Goal: Use online tool/utility: Utilize a website feature to perform a specific function

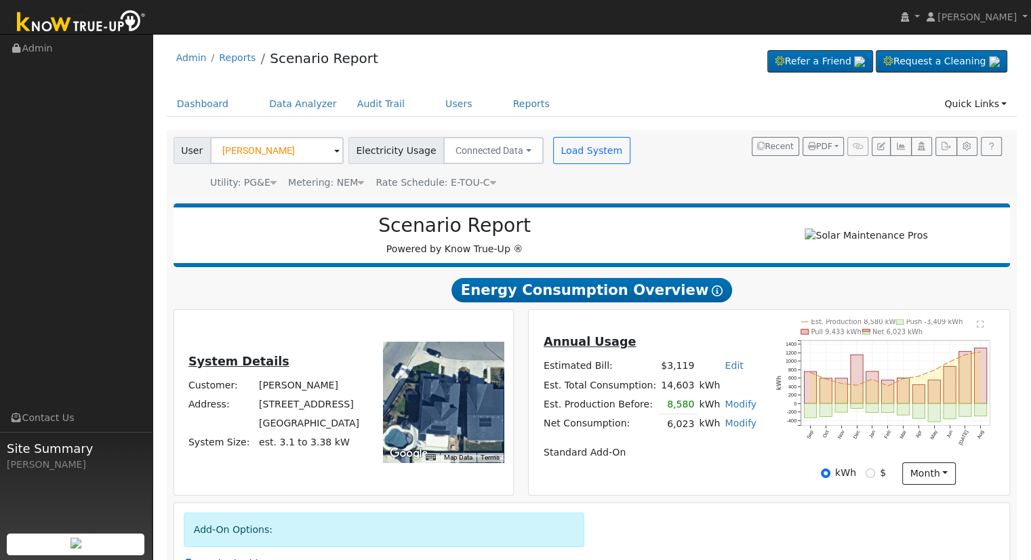
click at [661, 462] on td "Standard Add-On" at bounding box center [649, 452] width 217 height 19
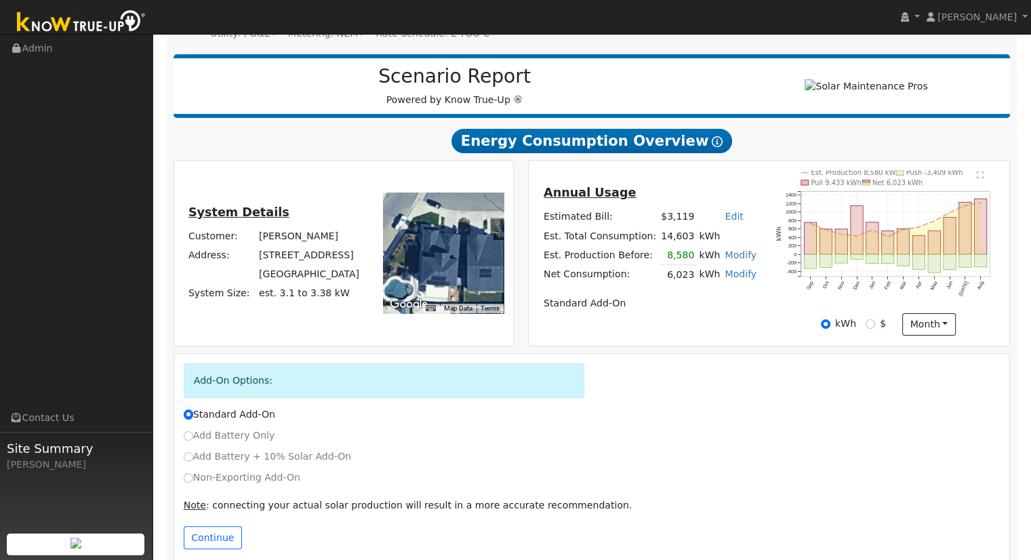
scroll to position [173, 0]
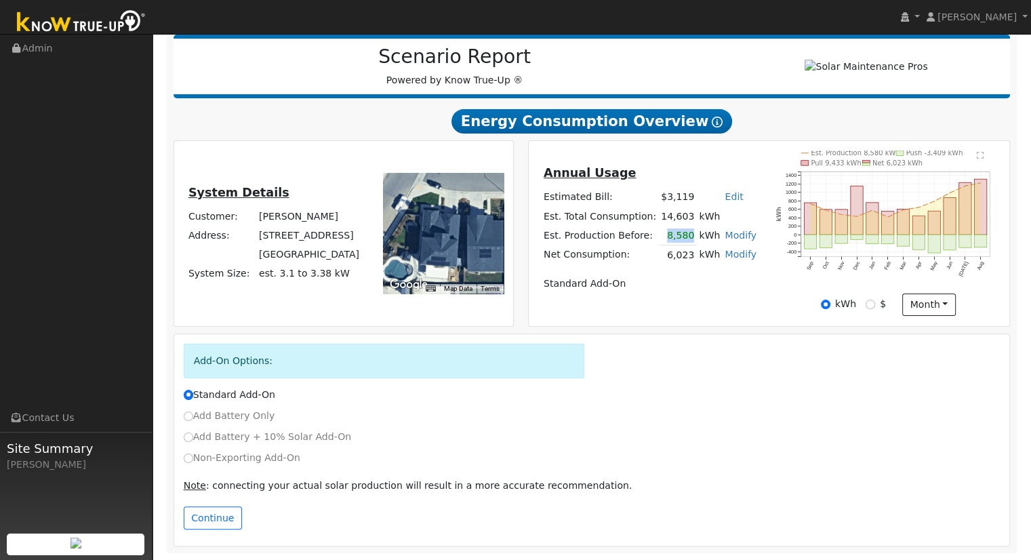
drag, startPoint x: 665, startPoint y: 234, endPoint x: 683, endPoint y: 239, distance: 19.1
click at [683, 239] on td "8,580" at bounding box center [678, 236] width 38 height 20
click at [671, 255] on td "6,023" at bounding box center [678, 255] width 38 height 20
drag, startPoint x: 659, startPoint y: 199, endPoint x: 689, endPoint y: 197, distance: 29.9
click at [689, 197] on tr "Estimated Bill: $3,119 Edit Estimated Bill $ Annual" at bounding box center [649, 197] width 217 height 19
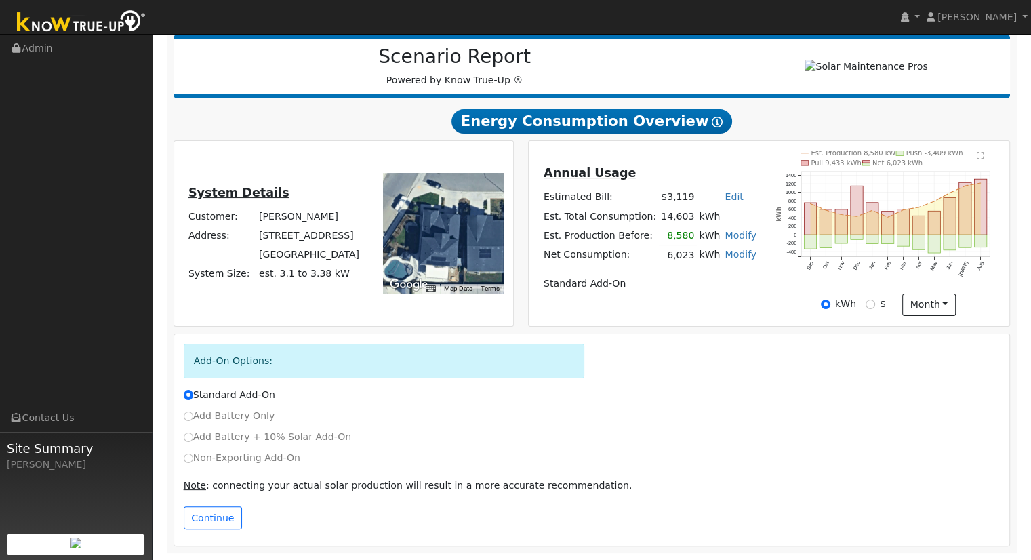
click at [637, 293] on td "Standard Add-On" at bounding box center [649, 283] width 217 height 19
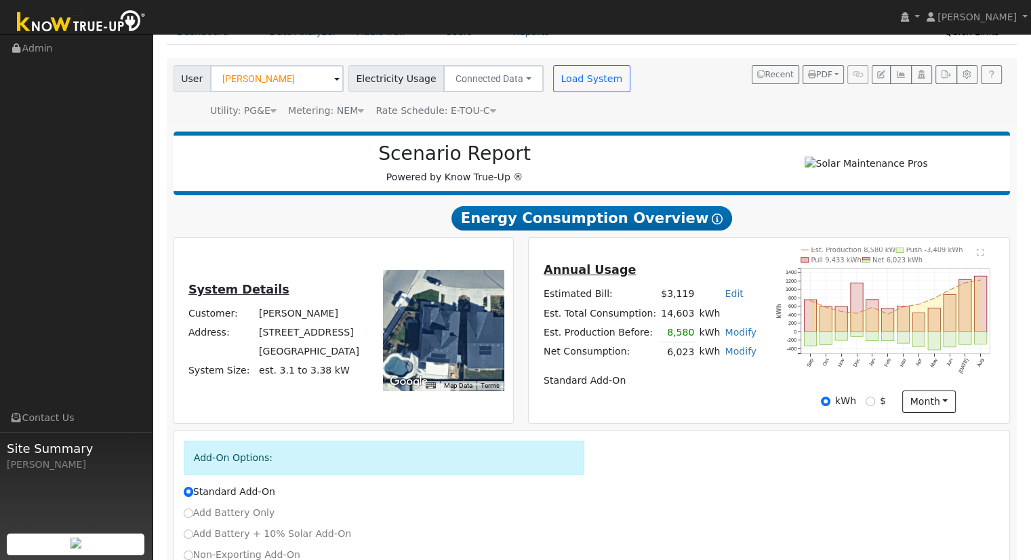
scroll to position [68, 0]
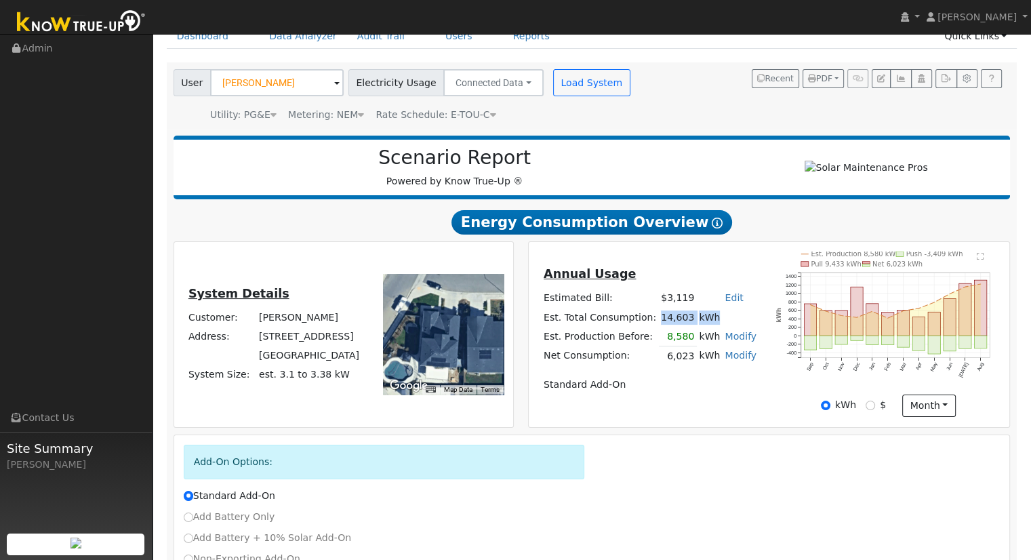
drag, startPoint x: 659, startPoint y: 320, endPoint x: 713, endPoint y: 324, distance: 55.0
click at [713, 324] on tr "Est. Total Consumption: 14,603 kWh" at bounding box center [649, 317] width 217 height 19
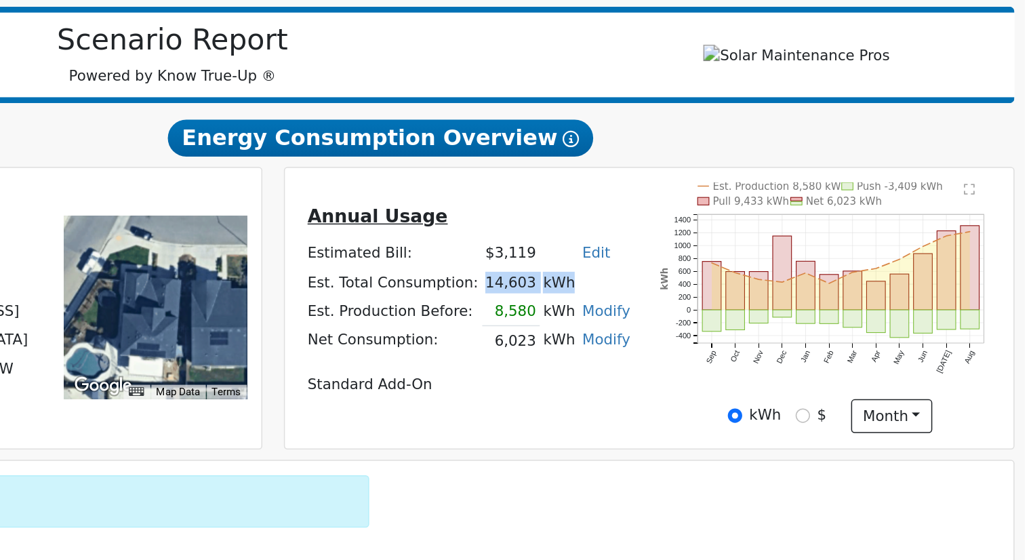
scroll to position [67, 0]
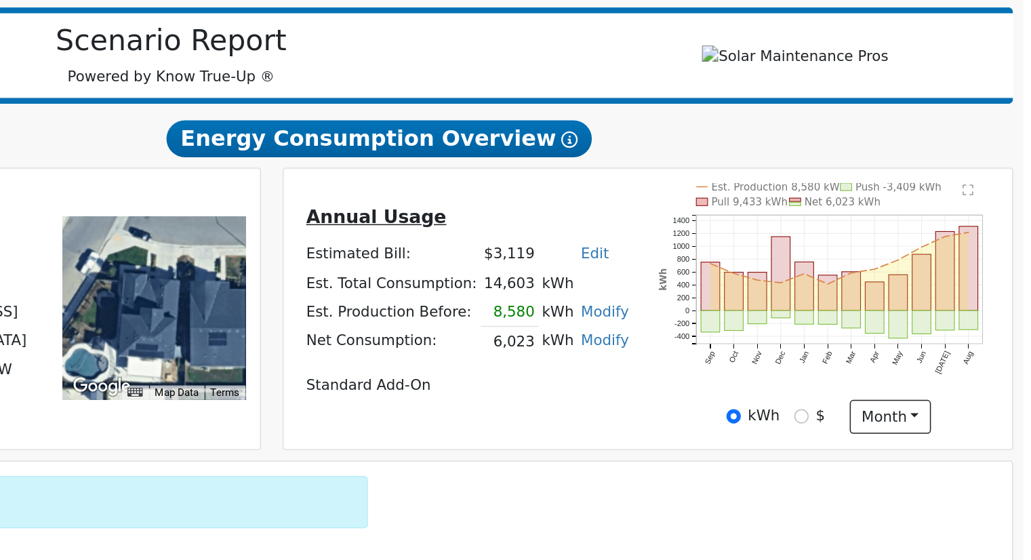
click at [690, 289] on td "Annual Usage" at bounding box center [649, 278] width 217 height 24
drag, startPoint x: 659, startPoint y: 321, endPoint x: 689, endPoint y: 324, distance: 30.6
click at [689, 324] on tr "Est. Total Consumption: 14,603 kWh" at bounding box center [649, 317] width 217 height 19
click at [696, 275] on h5 "Annual Usage" at bounding box center [649, 275] width 213 height 14
click at [641, 279] on h5 "Annual Usage" at bounding box center [649, 275] width 213 height 14
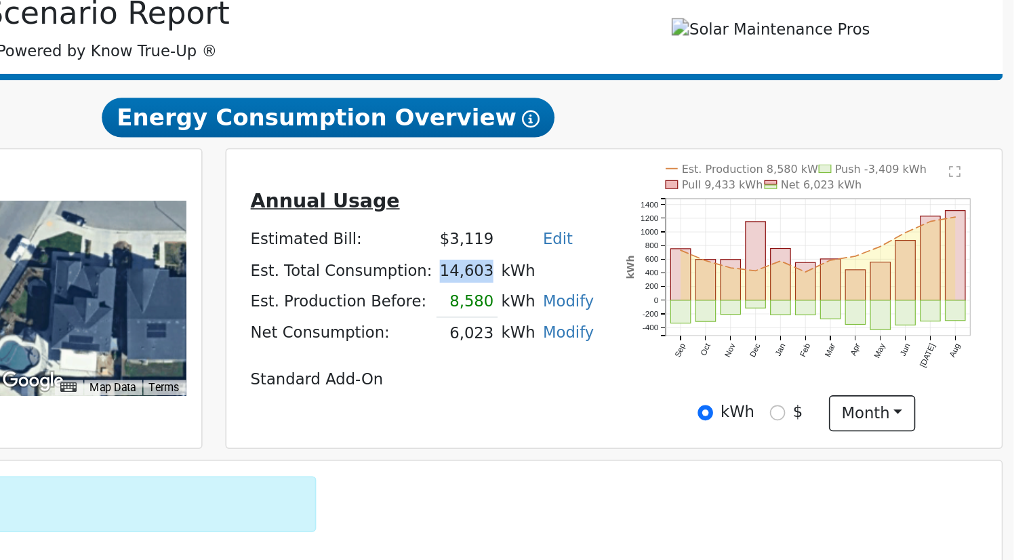
drag, startPoint x: 659, startPoint y: 321, endPoint x: 684, endPoint y: 323, distance: 25.8
click at [684, 323] on td "14,603" at bounding box center [678, 317] width 38 height 19
click at [703, 320] on td "kWh" at bounding box center [728, 317] width 62 height 19
drag, startPoint x: 659, startPoint y: 321, endPoint x: 692, endPoint y: 322, distance: 33.9
click at [692, 322] on tr "Est. Total Consumption: 14,603 kWh" at bounding box center [649, 317] width 217 height 19
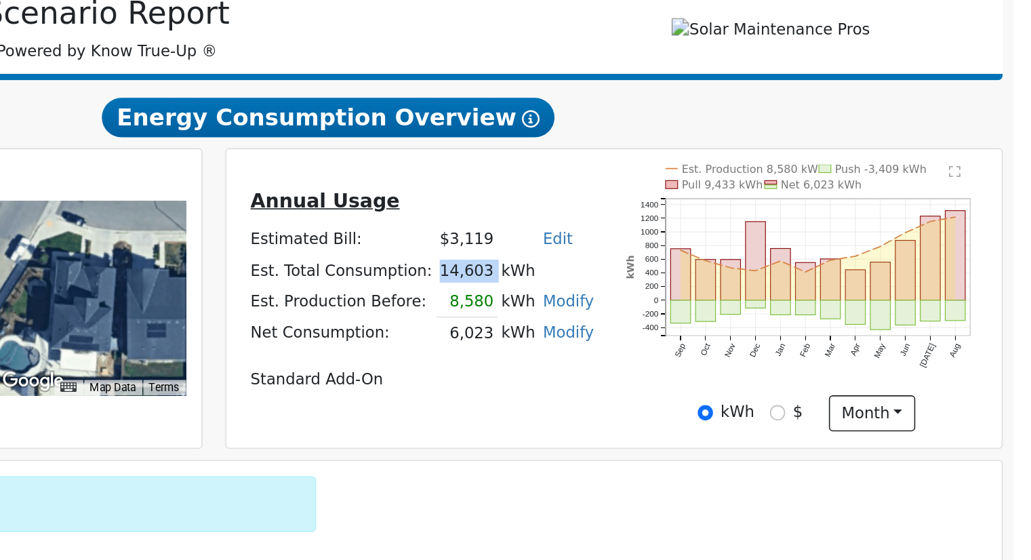
click at [684, 325] on td "14,603" at bounding box center [678, 317] width 38 height 19
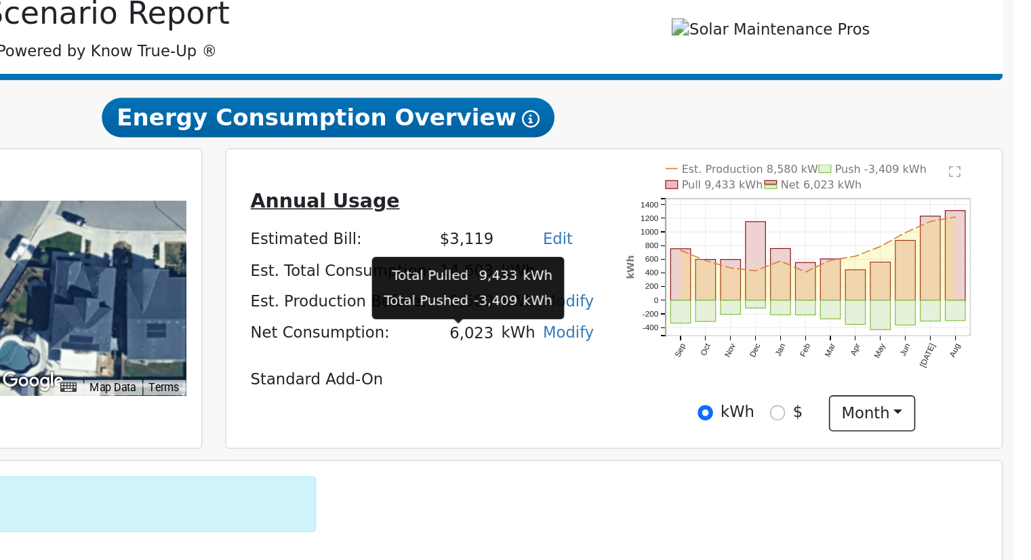
click at [686, 360] on td "6,023" at bounding box center [678, 357] width 38 height 20
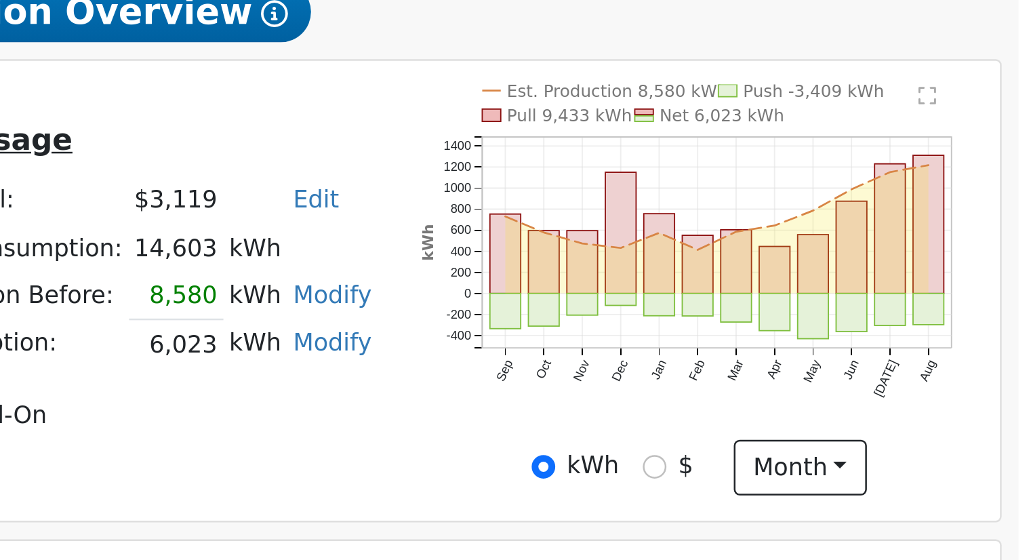
scroll to position [173, 0]
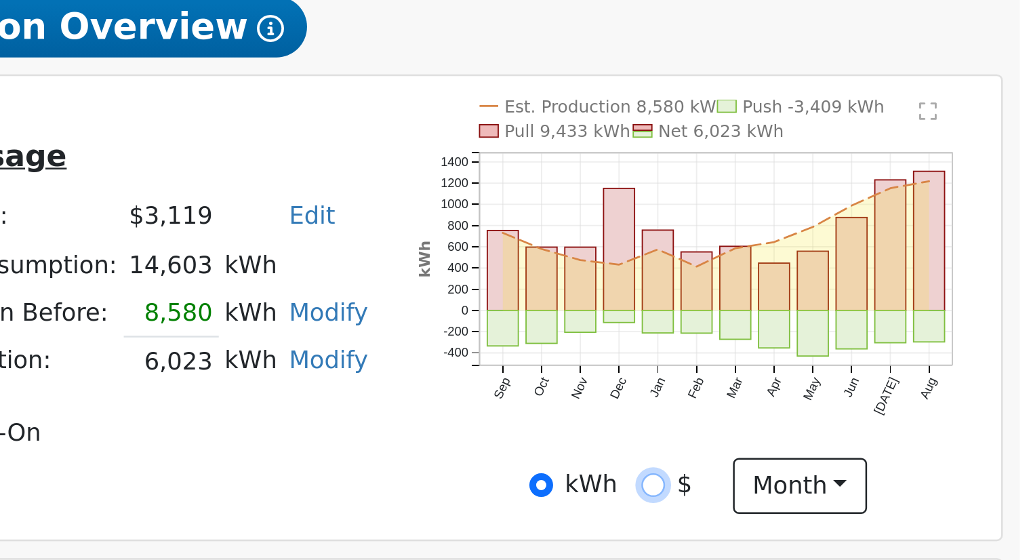
click at [873, 304] on input "$" at bounding box center [869, 303] width 9 height 9
radio input "true"
radio input "false"
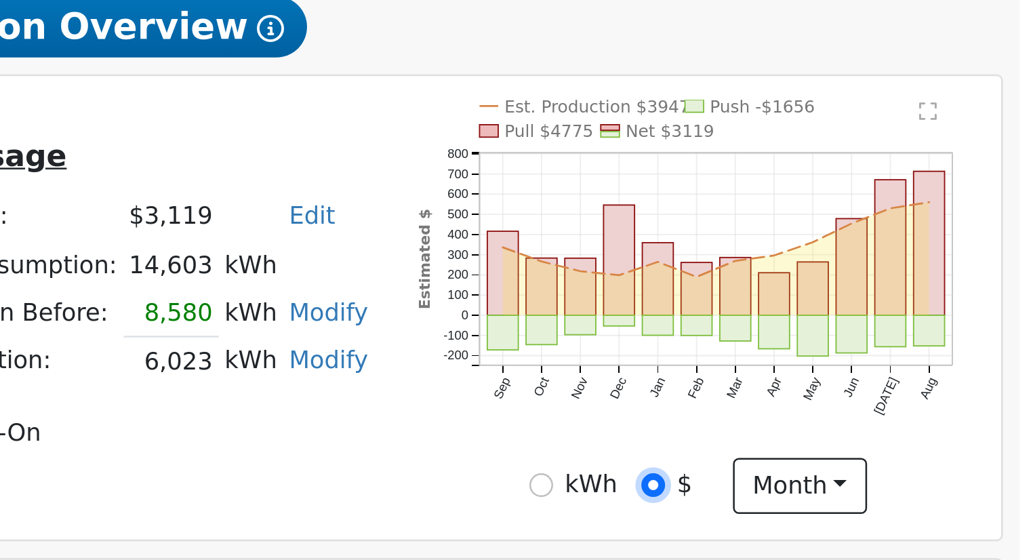
scroll to position [146, 0]
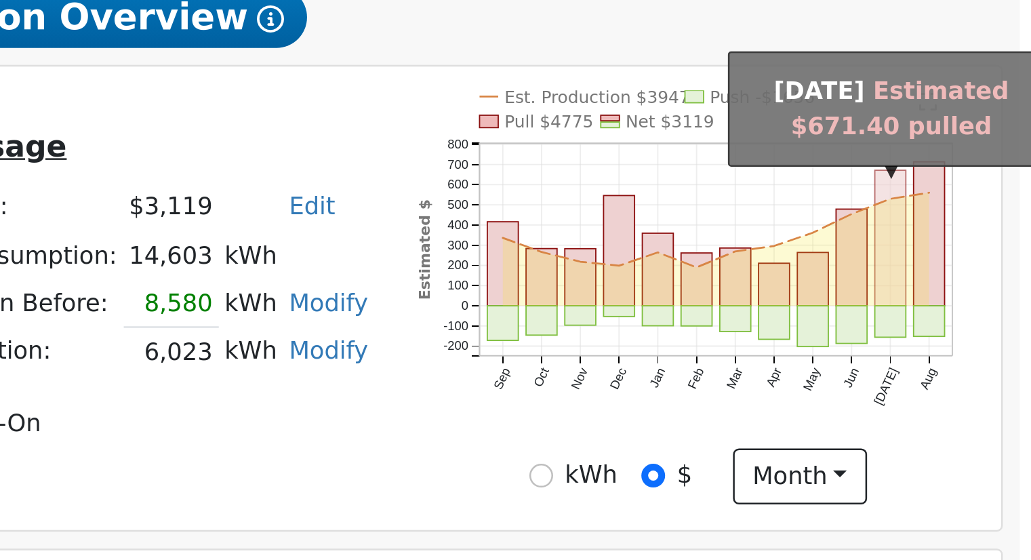
click at [962, 250] on rect "onclick=""" at bounding box center [965, 232] width 12 height 54
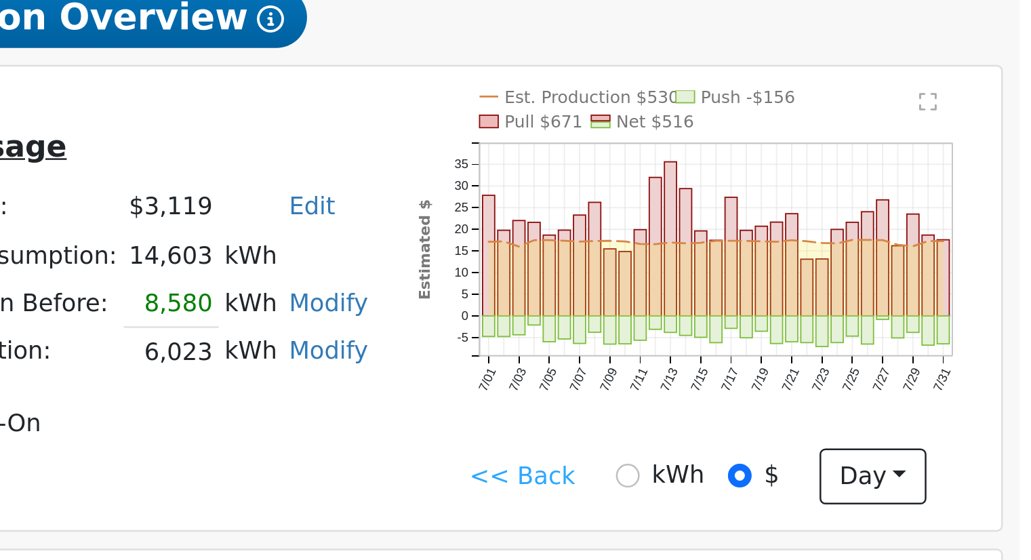
click at [813, 331] on link "<< Back" at bounding box center [818, 327] width 42 height 14
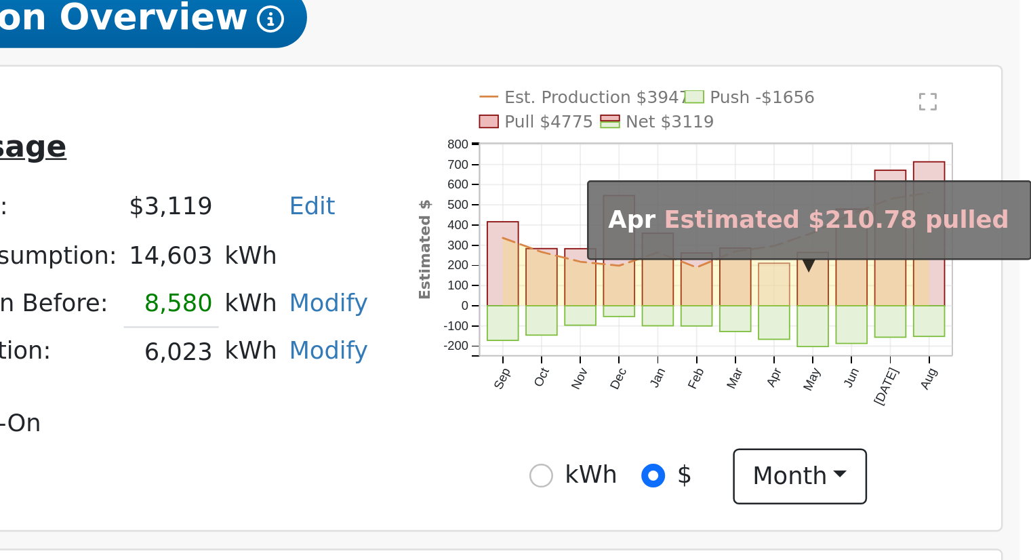
click at [917, 259] on rect "onclick=""" at bounding box center [918, 250] width 12 height 17
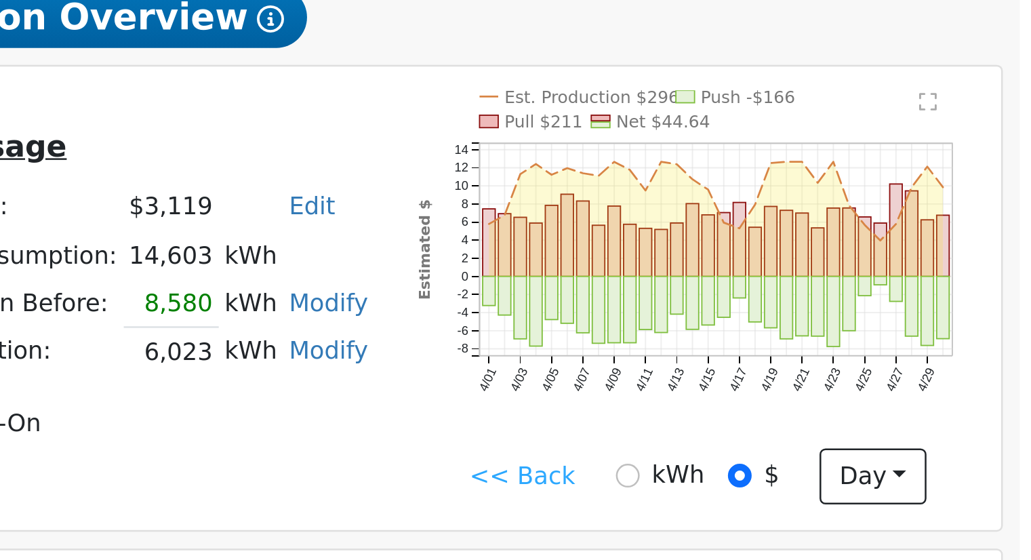
click at [814, 333] on link "<< Back" at bounding box center [818, 327] width 42 height 14
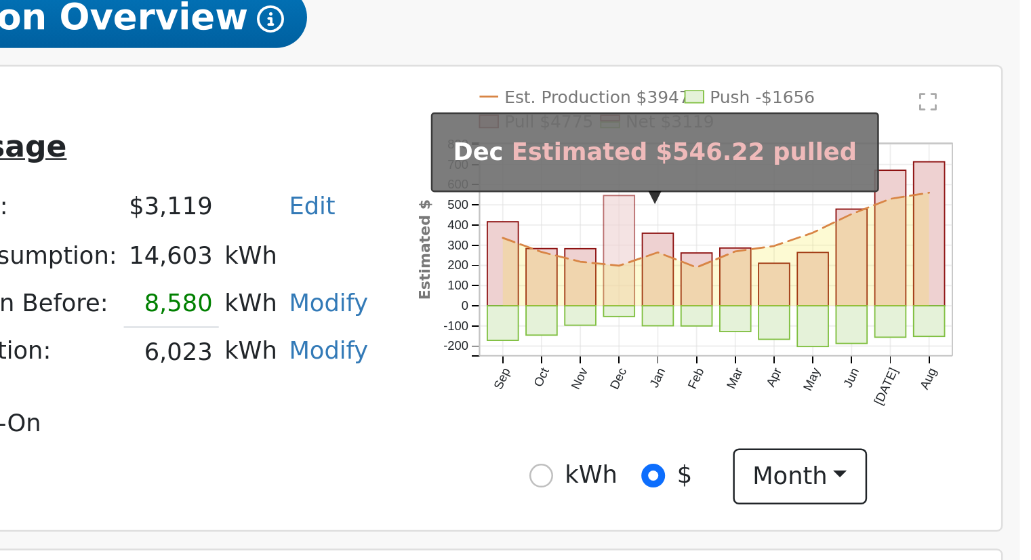
click at [856, 232] on rect "onclick=""" at bounding box center [856, 237] width 12 height 44
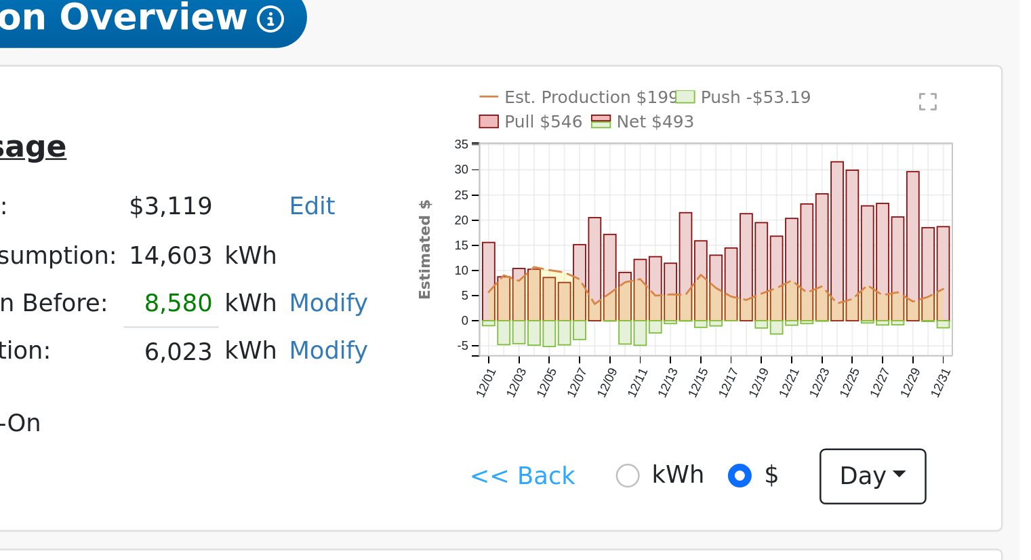
click at [811, 331] on link "<< Back" at bounding box center [818, 327] width 42 height 14
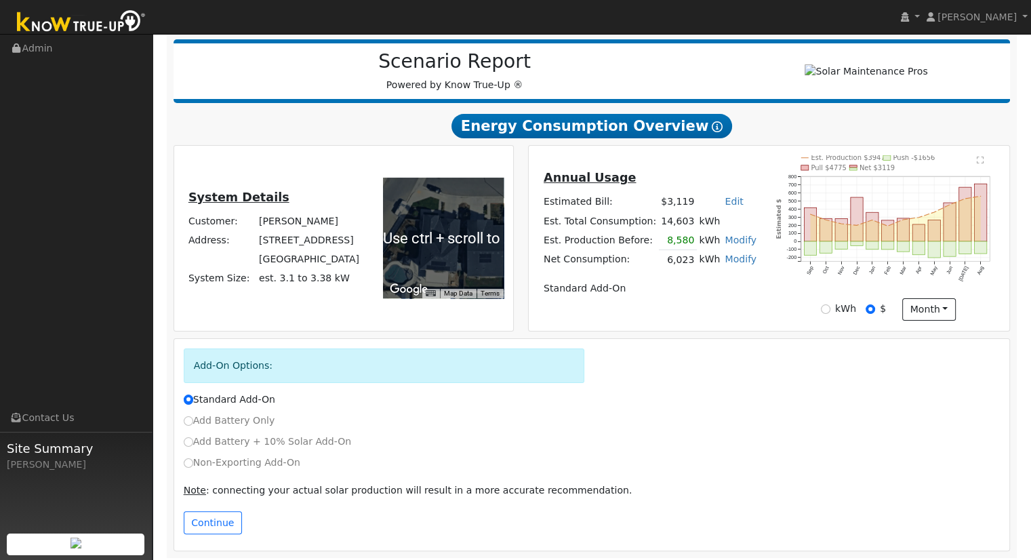
scroll to position [173, 0]
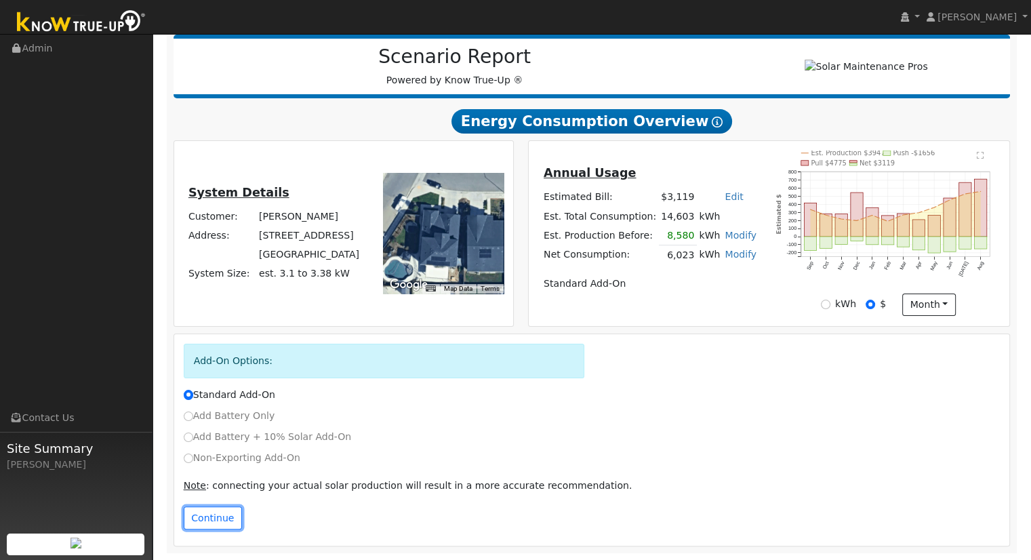
click at [215, 518] on button "Continue" at bounding box center [213, 517] width 58 height 23
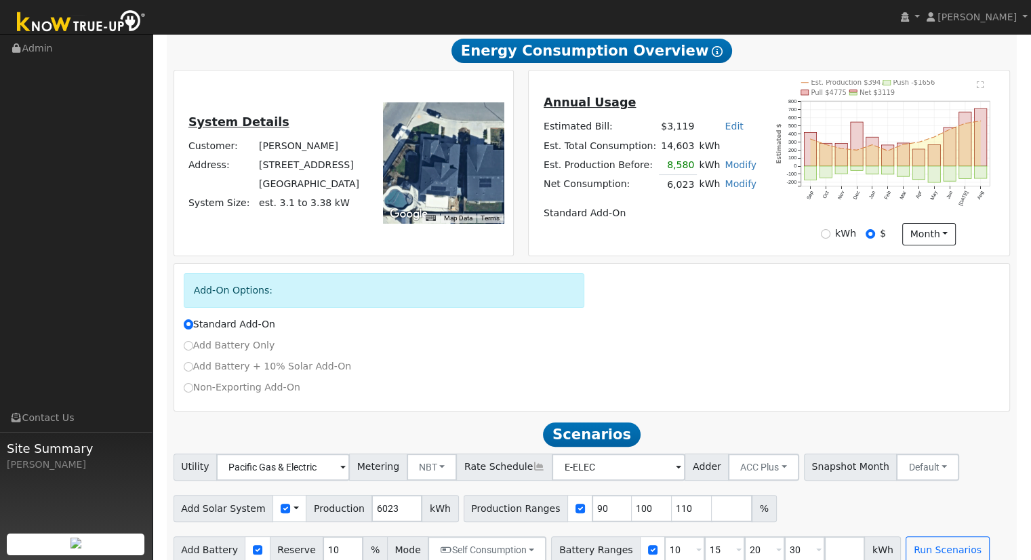
scroll to position [262, 0]
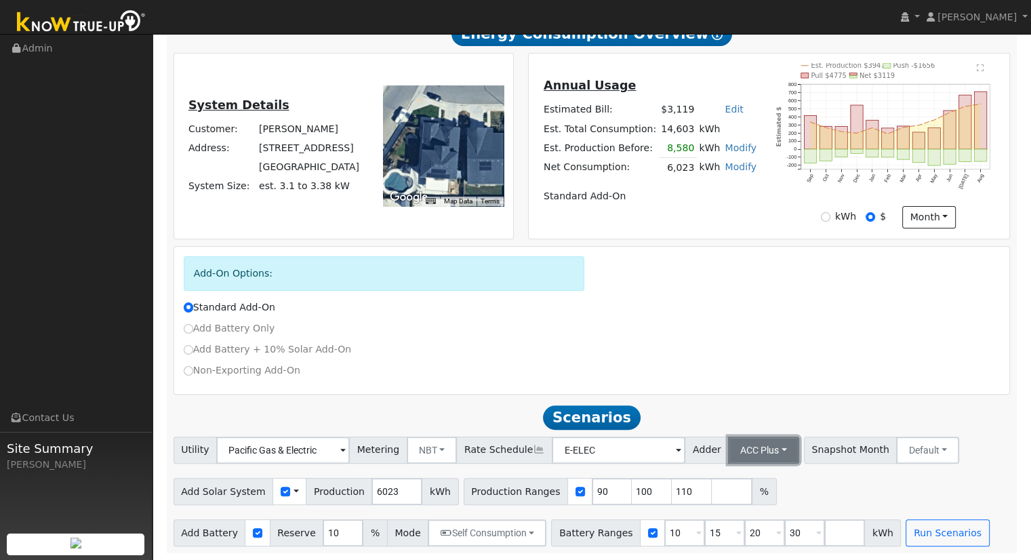
click at [728, 451] on button "ACC Plus" at bounding box center [763, 449] width 71 height 27
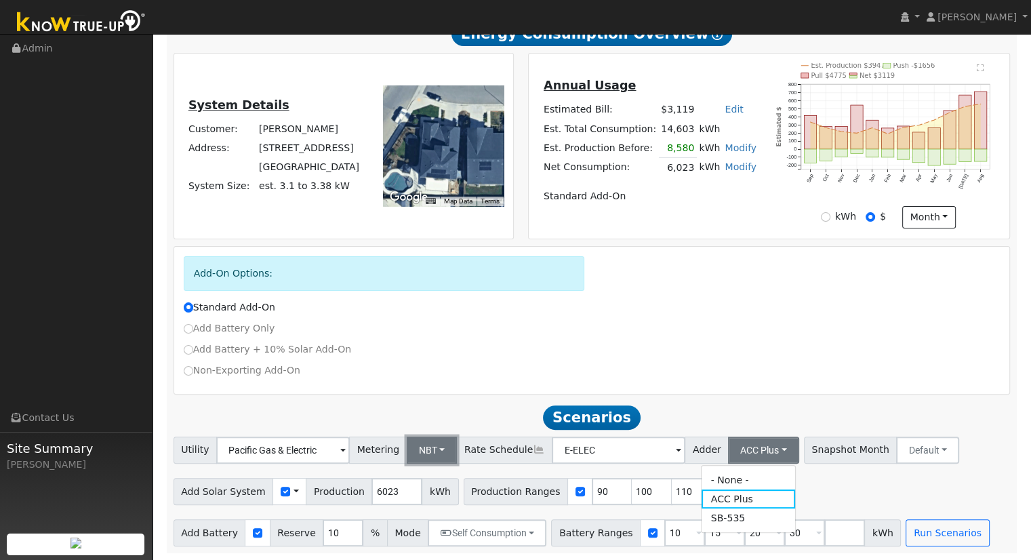
click at [426, 450] on button "NBT" at bounding box center [432, 449] width 51 height 27
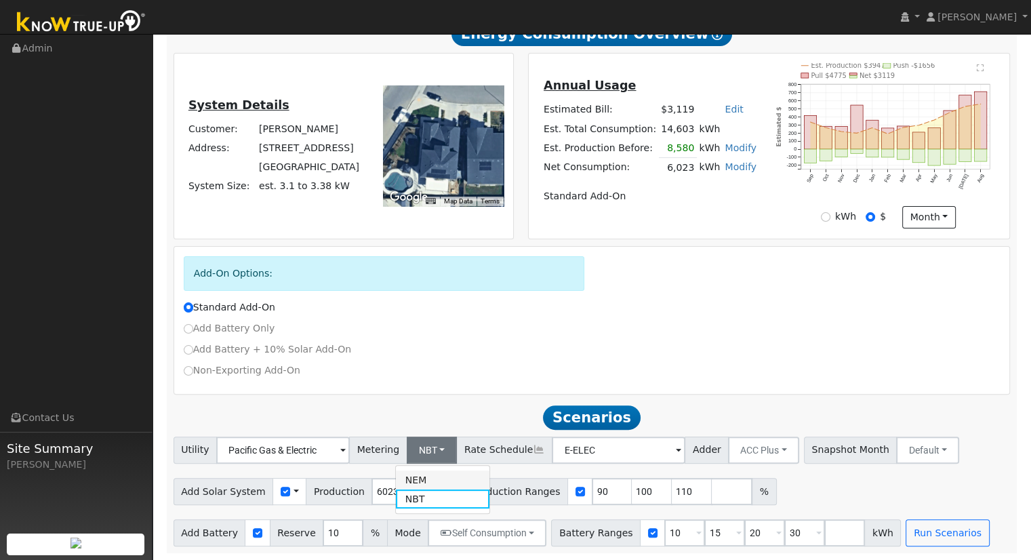
click at [430, 474] on link "NEM" at bounding box center [443, 479] width 94 height 19
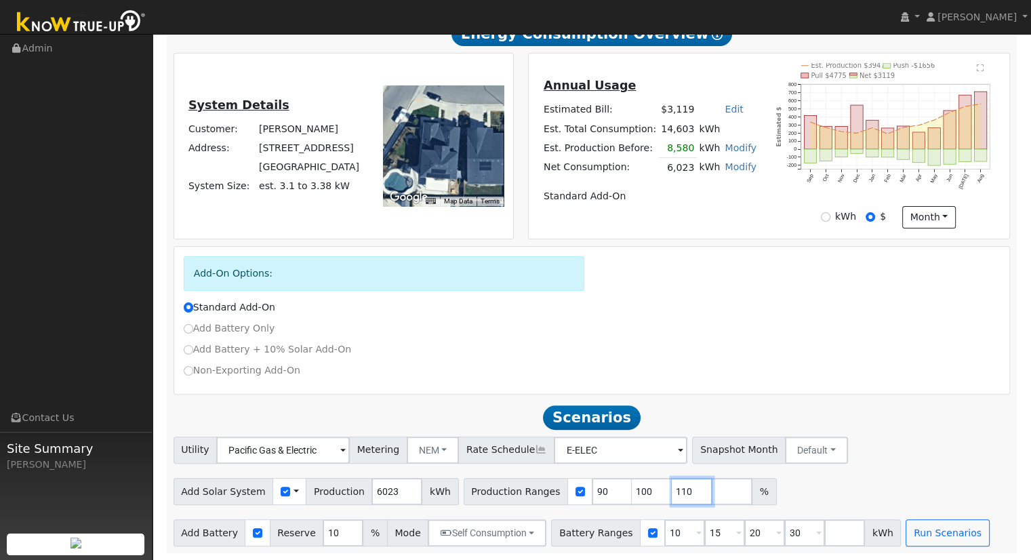
click at [671, 488] on input "110" at bounding box center [691, 491] width 41 height 27
type input "1"
type input "145.99037"
click at [784, 527] on input "30" at bounding box center [804, 532] width 41 height 27
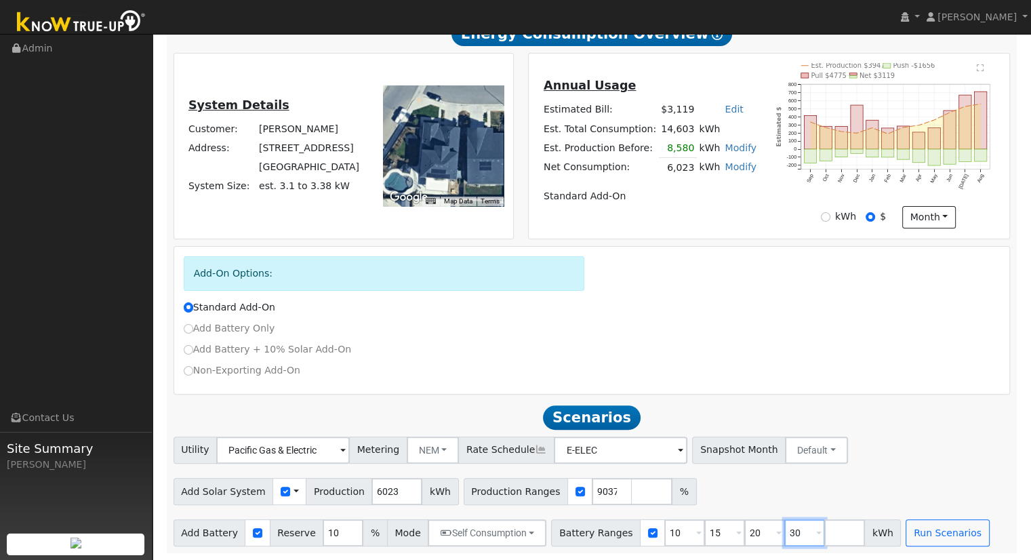
scroll to position [0, 0]
type input "3"
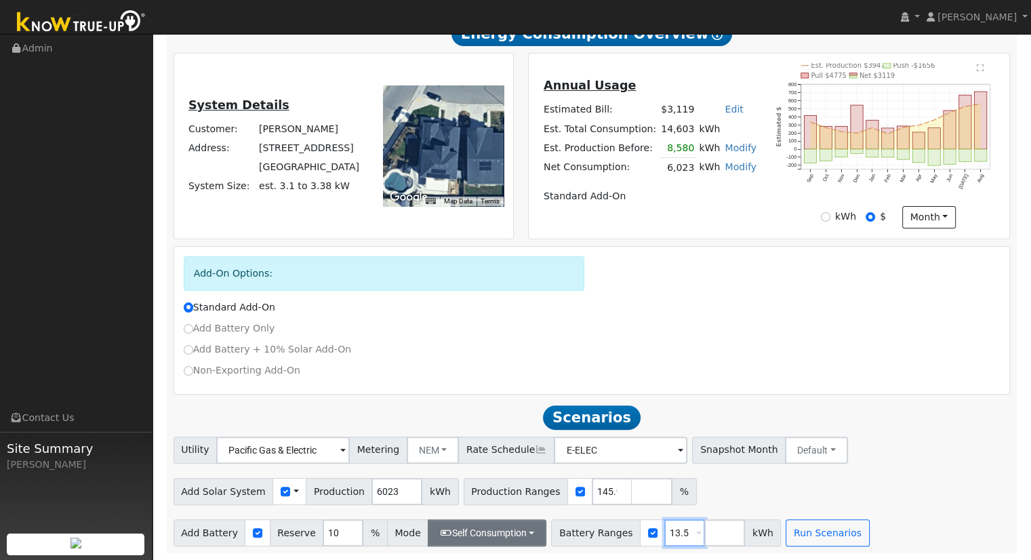
type input "13.5"
click at [478, 531] on button "Self Consumption" at bounding box center [487, 532] width 119 height 27
click at [475, 503] on label "Backup" at bounding box center [468, 502] width 115 height 19
click at [445, 503] on input "Backup" at bounding box center [440, 502] width 9 height 9
type input "20"
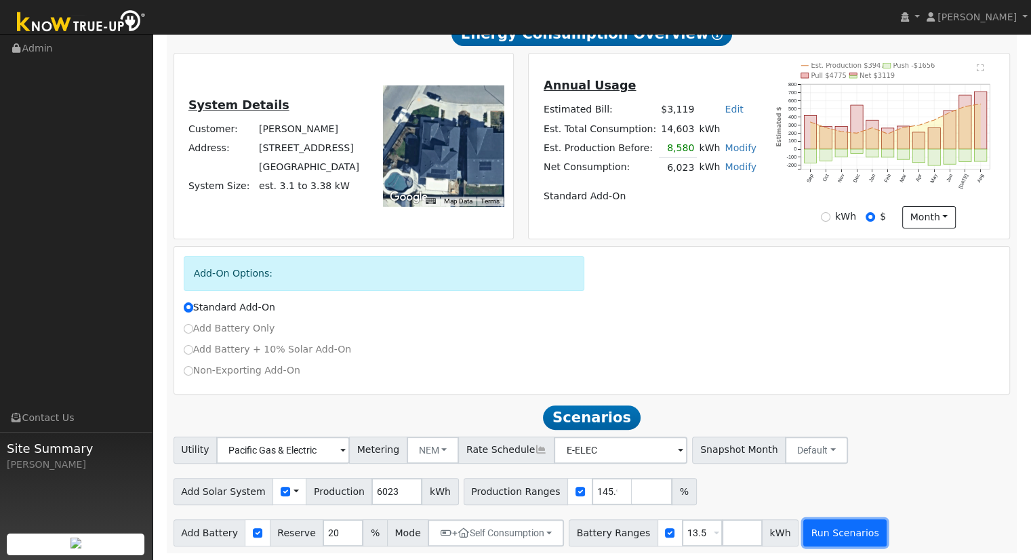
click at [803, 531] on button "Run Scenarios" at bounding box center [844, 532] width 83 height 27
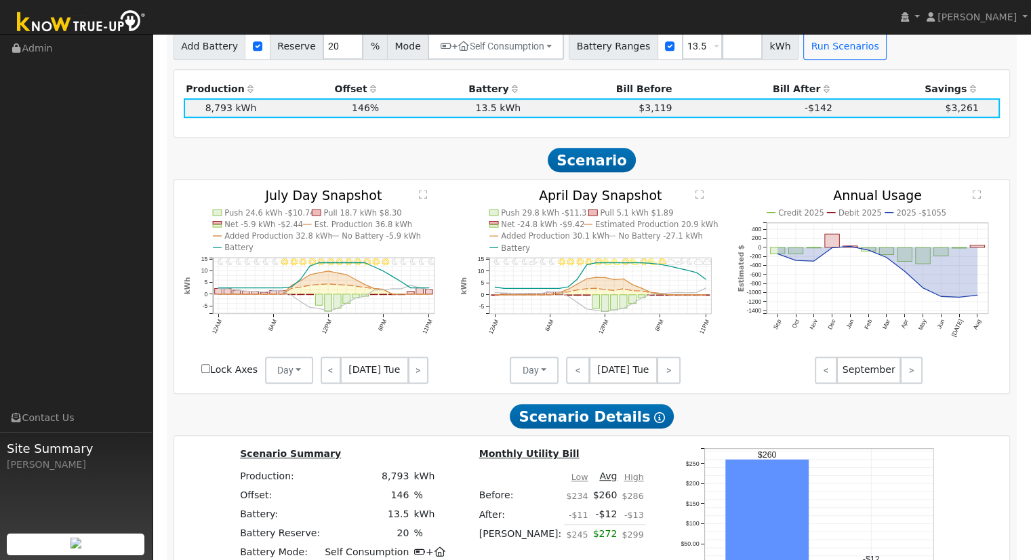
scroll to position [963, 0]
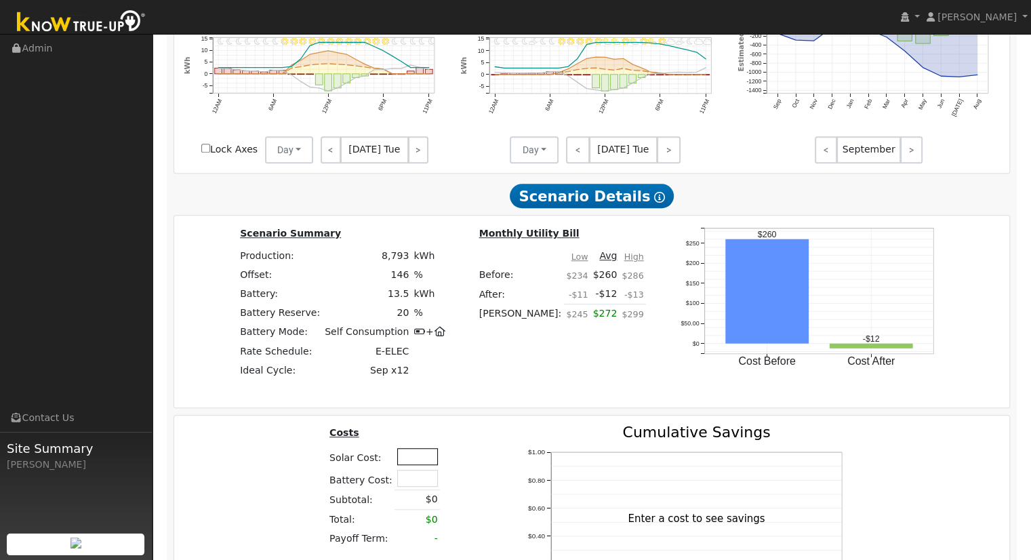
click at [415, 459] on input "text" at bounding box center [417, 456] width 41 height 17
type input "$35,875"
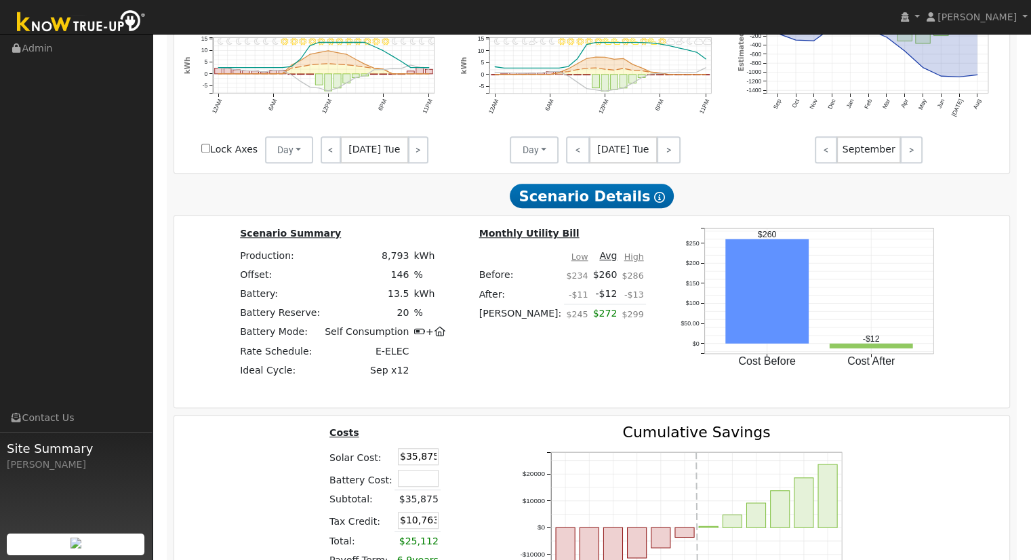
scroll to position [1233, 0]
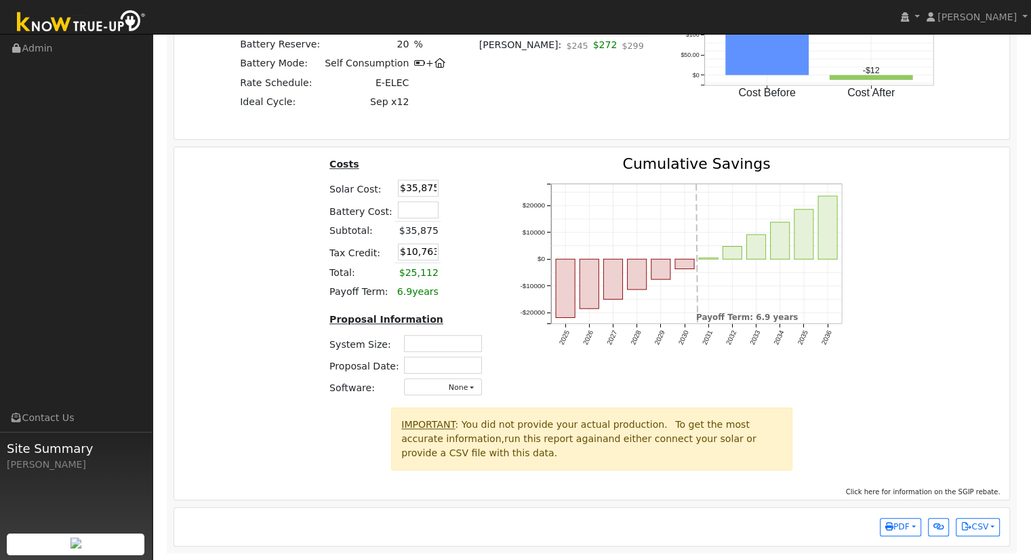
click at [949, 355] on div "Costs Solar Cost: $35,875 Battery Cost: Subtotal: $35,875 Tax Credit: $10,763 T…" at bounding box center [591, 282] width 845 height 251
click at [445, 339] on input "text" at bounding box center [443, 343] width 78 height 17
type input "6.56"
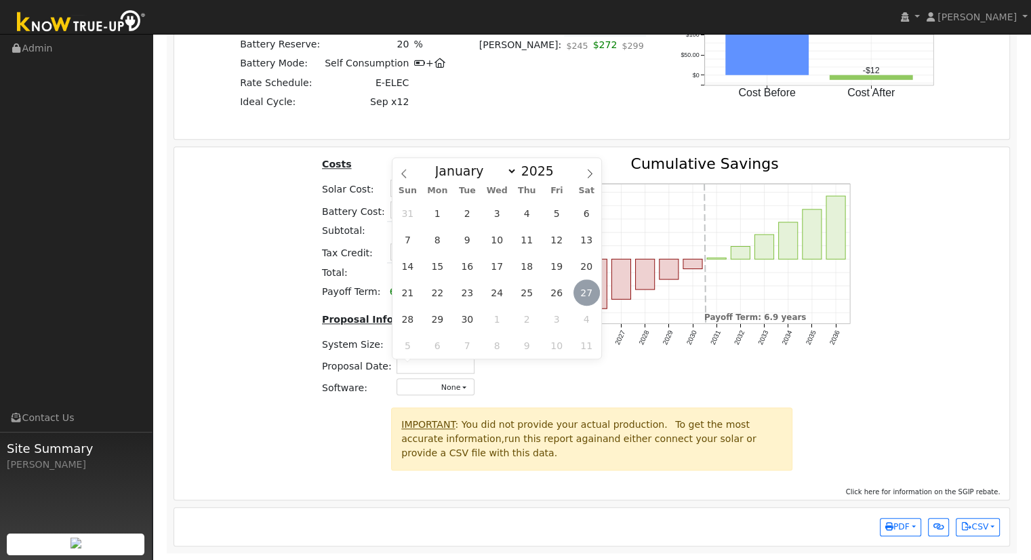
click at [579, 291] on span "27" at bounding box center [586, 292] width 26 height 26
type input "[DATE]"
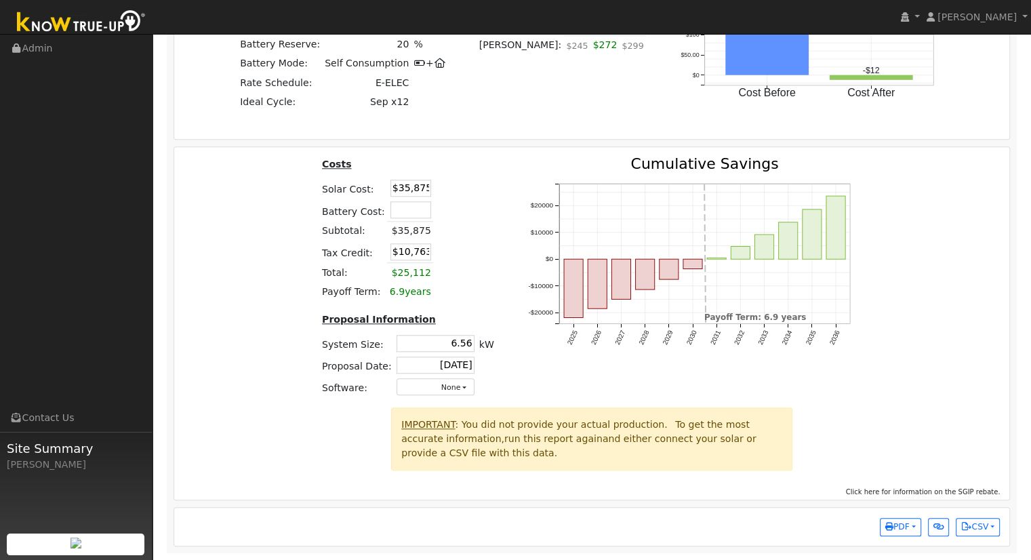
click at [879, 355] on div "Costs Solar Cost: $35,875 Battery Cost: Subtotal: $35,875 Tax Credit: $10,763 T…" at bounding box center [591, 282] width 845 height 251
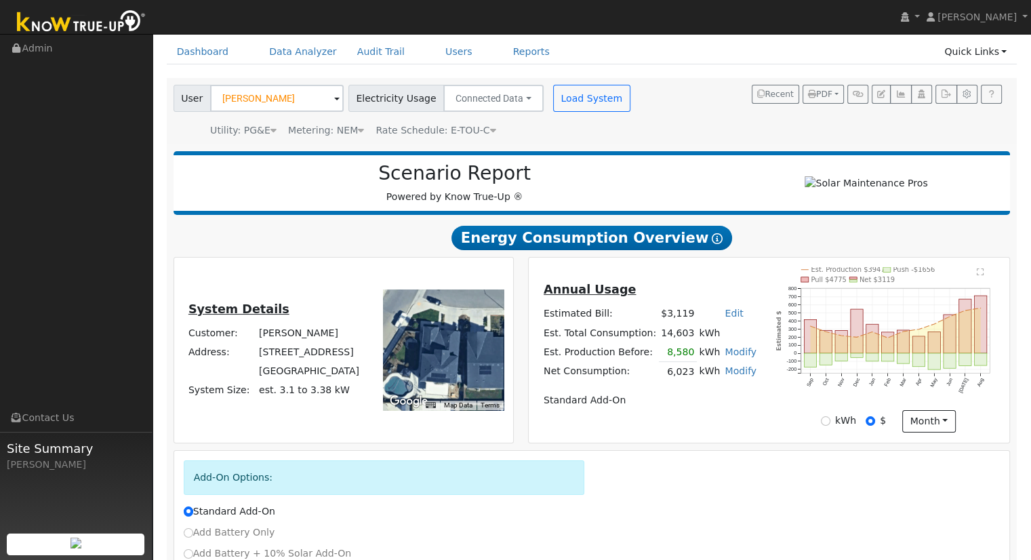
scroll to position [14, 0]
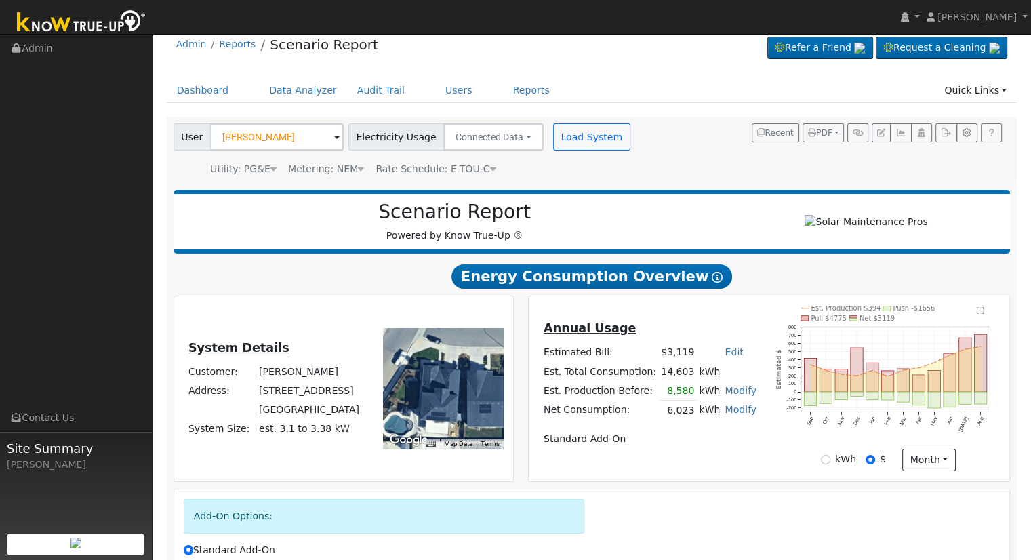
drag, startPoint x: 1026, startPoint y: 13, endPoint x: 564, endPoint y: 214, distance: 504.0
click at [564, 214] on h2 "Scenario Report" at bounding box center [454, 212] width 535 height 23
click at [882, 129] on icon "button" at bounding box center [881, 133] width 8 height 8
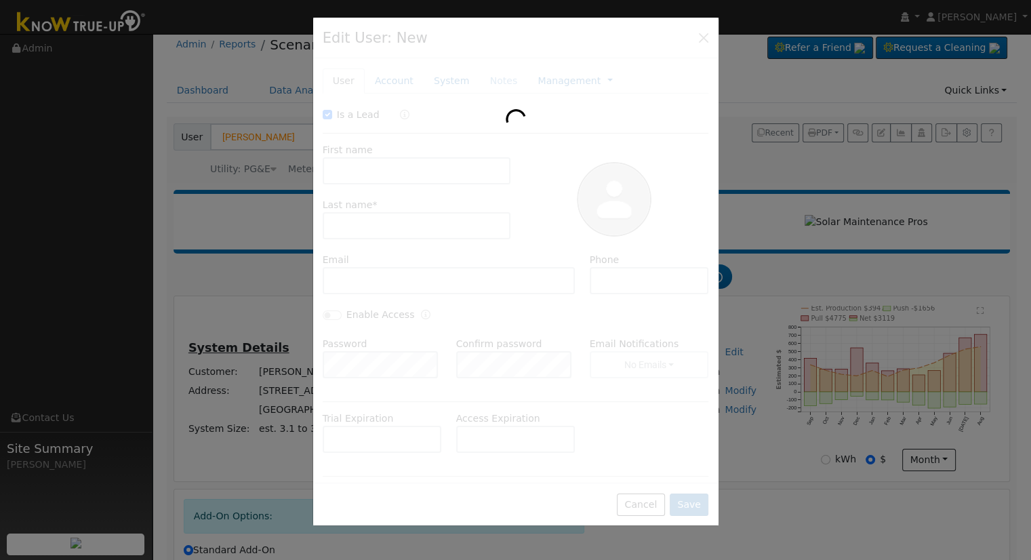
checkbox input "true"
type input "[PERSON_NAME]"
type input "Price"
type input "[EMAIL_ADDRESS][DOMAIN_NAME]"
type input "[PHONE_NUMBER]"
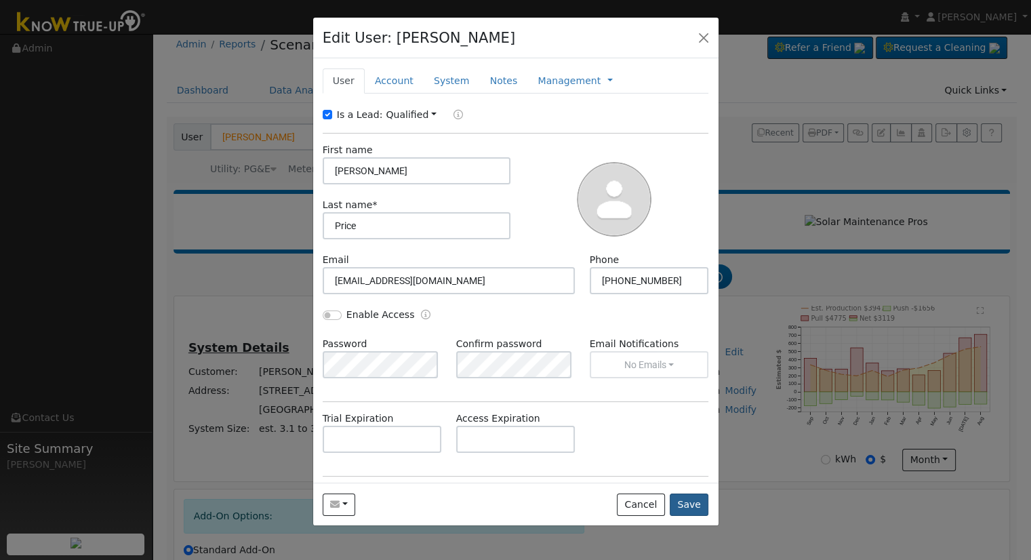
type input "[PERSON_NAME]"
click at [692, 501] on button "Save" at bounding box center [688, 504] width 39 height 23
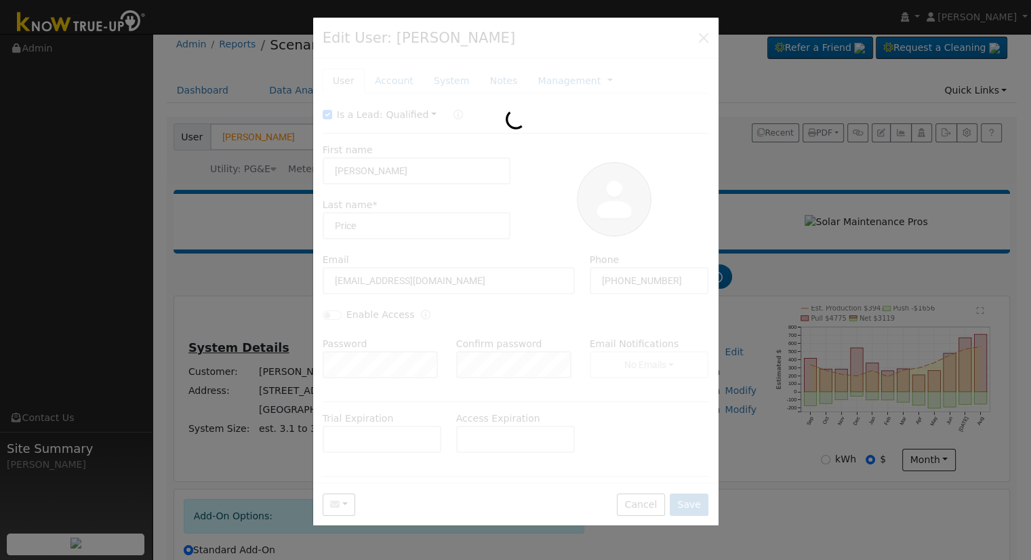
type input "[PERSON_NAME] [PERSON_NAME]"
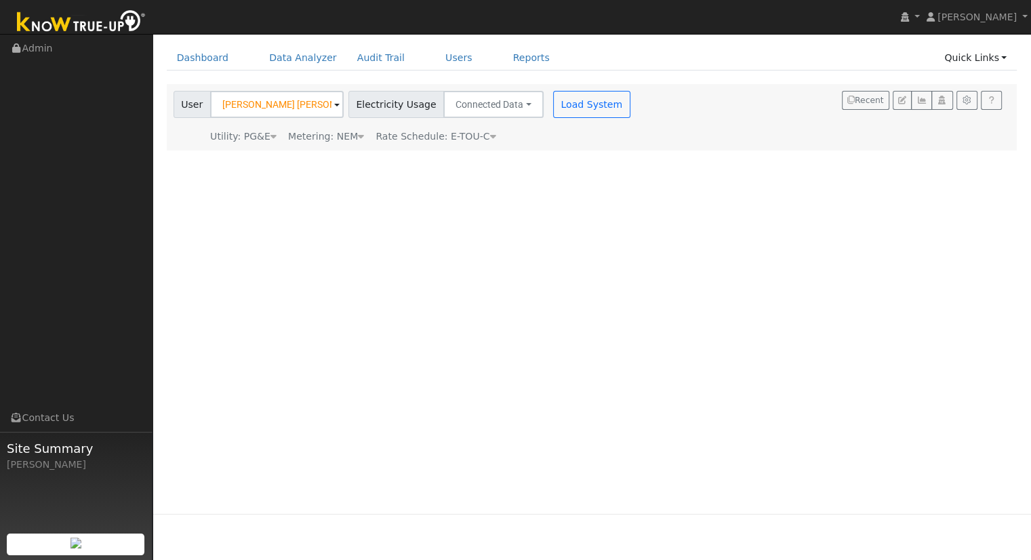
scroll to position [0, 0]
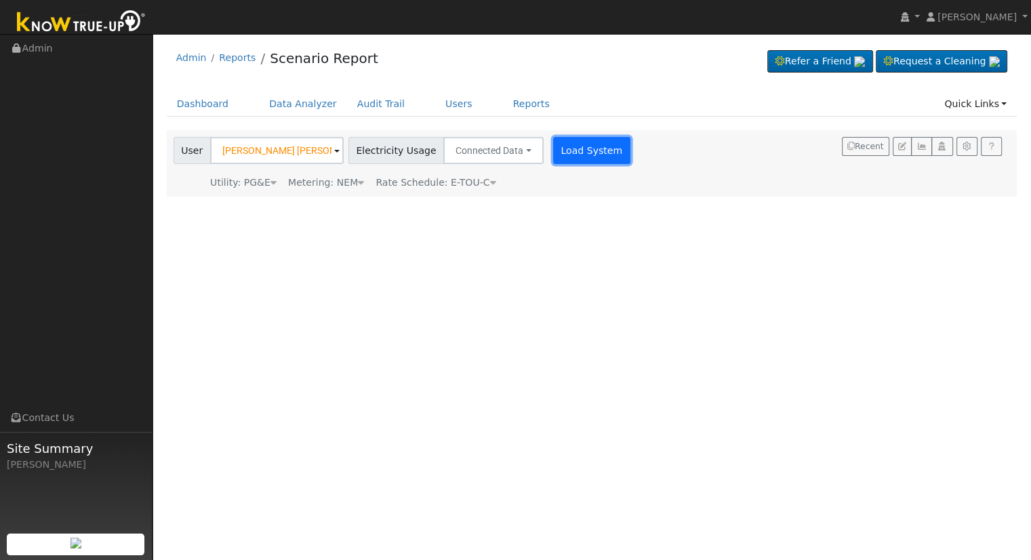
click at [572, 150] on button "Load System" at bounding box center [591, 150] width 77 height 27
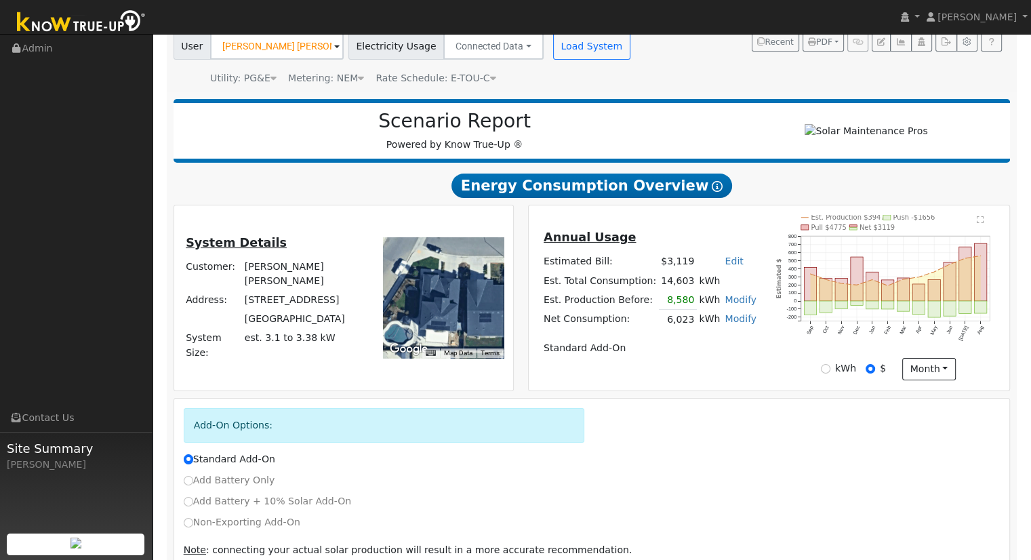
scroll to position [173, 0]
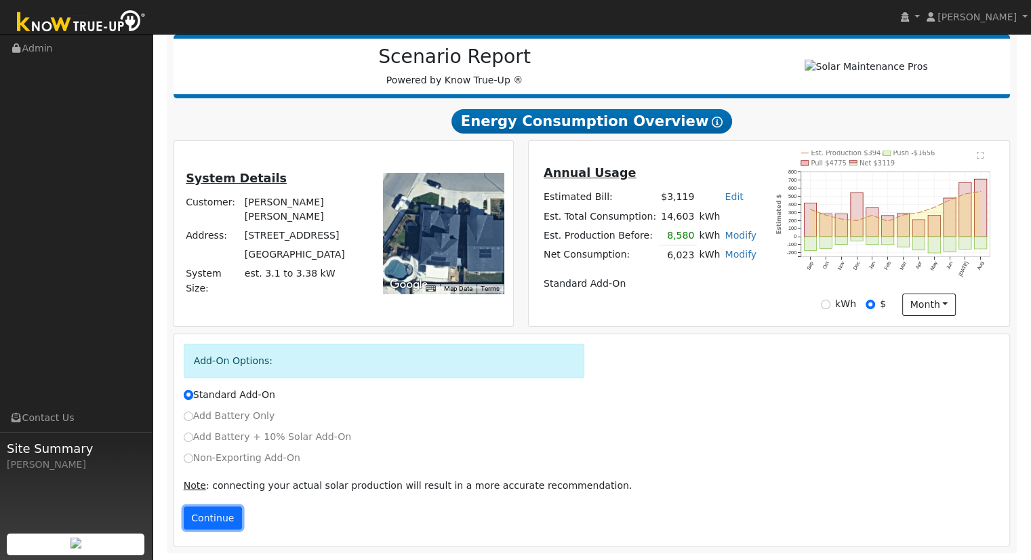
click at [216, 518] on button "Continue" at bounding box center [213, 517] width 58 height 23
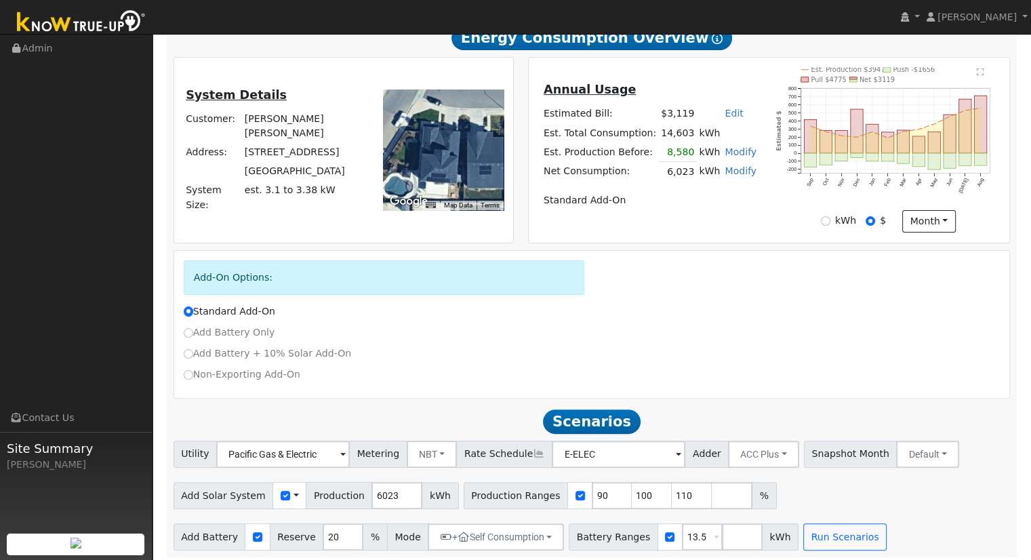
scroll to position [262, 0]
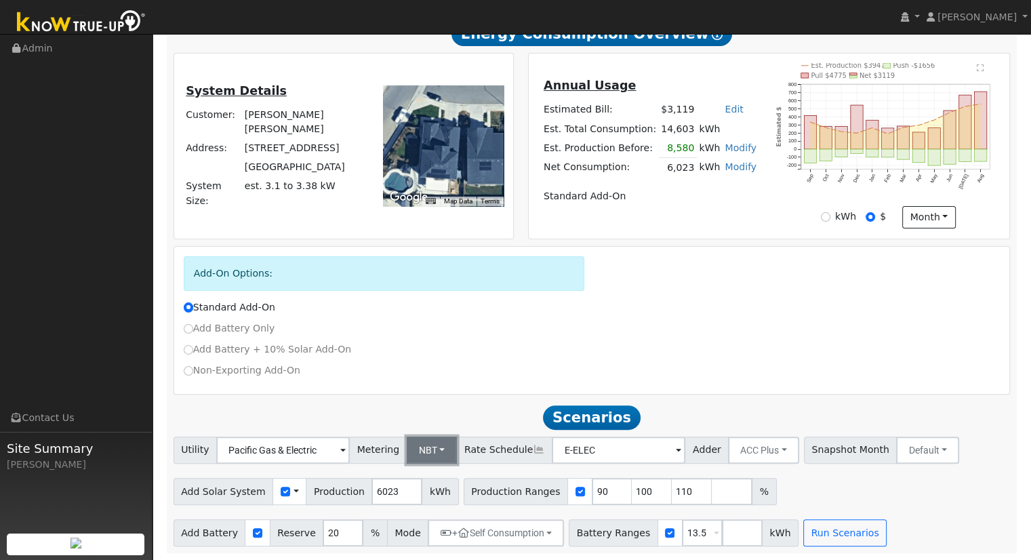
click at [407, 449] on button "NBT" at bounding box center [432, 449] width 51 height 27
click at [433, 468] on ul "NEM NBT" at bounding box center [443, 489] width 96 height 49
click at [433, 442] on button "NBT" at bounding box center [432, 449] width 51 height 27
click at [426, 479] on link "NEM" at bounding box center [443, 479] width 94 height 19
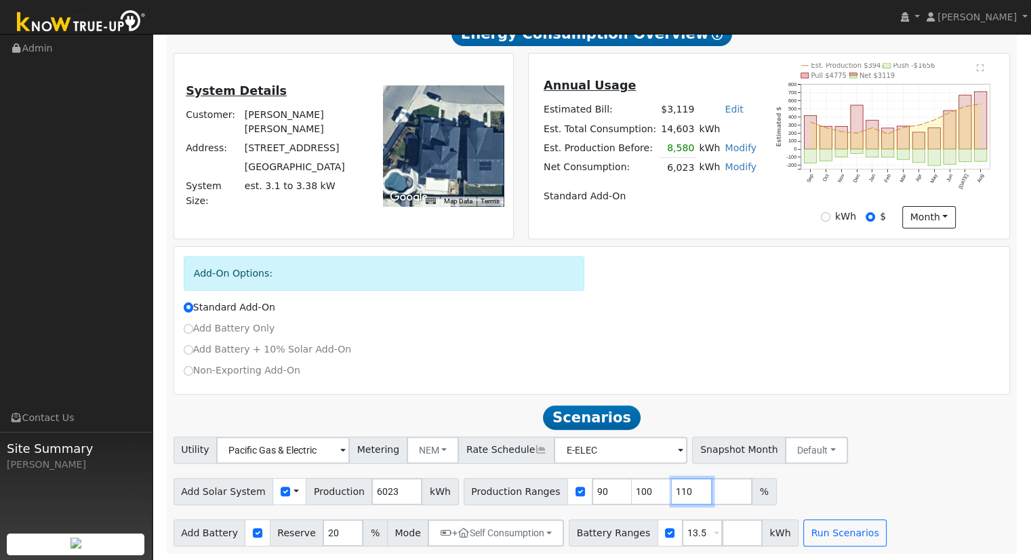
click at [671, 492] on input "110" at bounding box center [691, 491] width 41 height 27
type input "1"
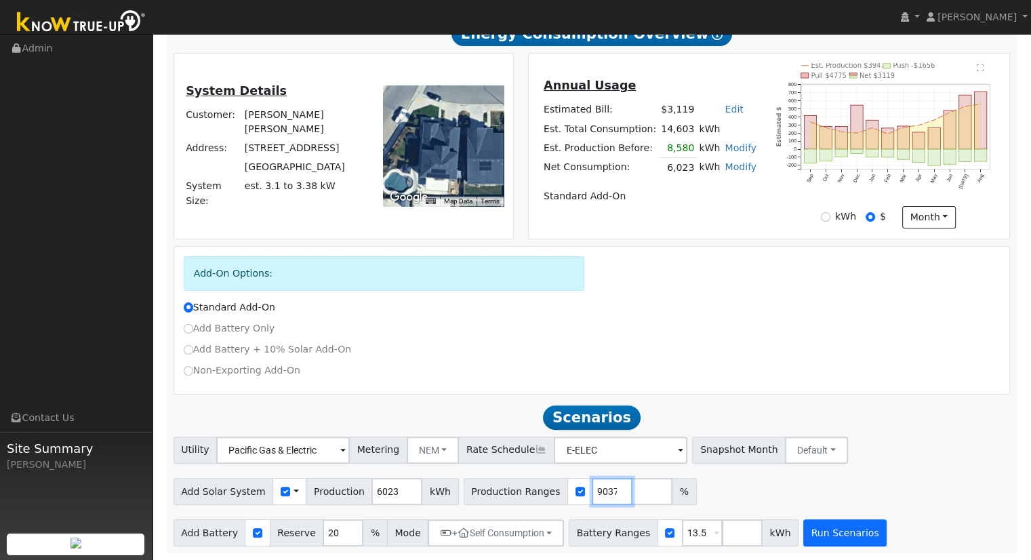
type input "145.99037"
click at [821, 532] on button "Run Scenarios" at bounding box center [844, 532] width 83 height 27
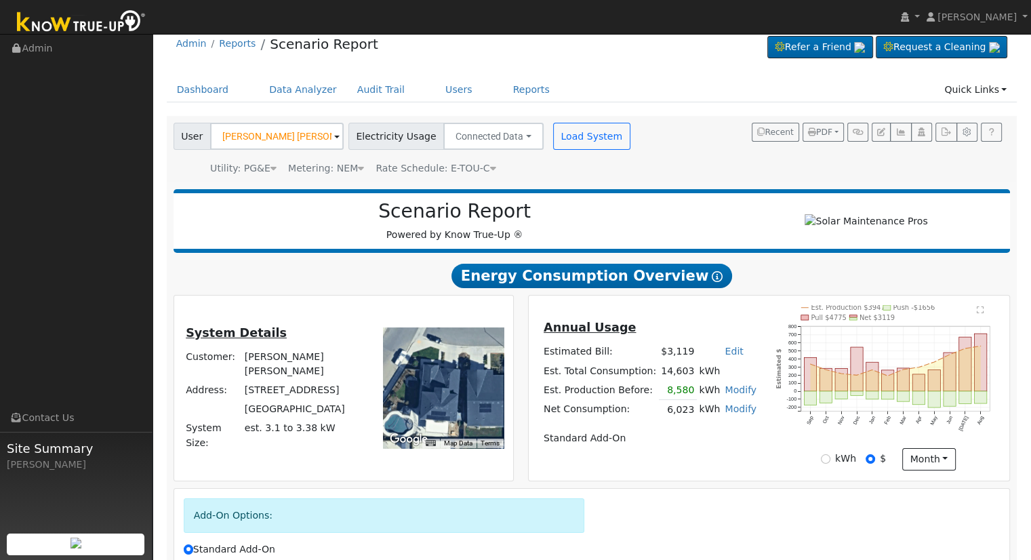
scroll to position [15, 0]
